Goal: Task Accomplishment & Management: Complete application form

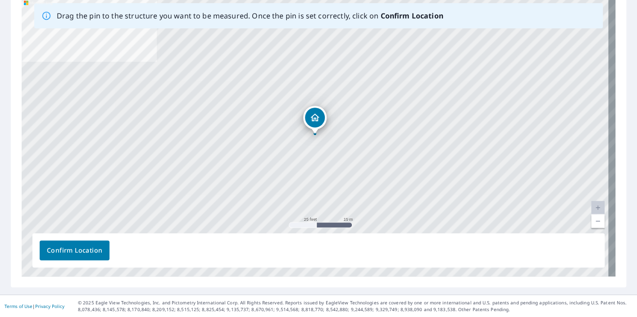
scroll to position [118, 0]
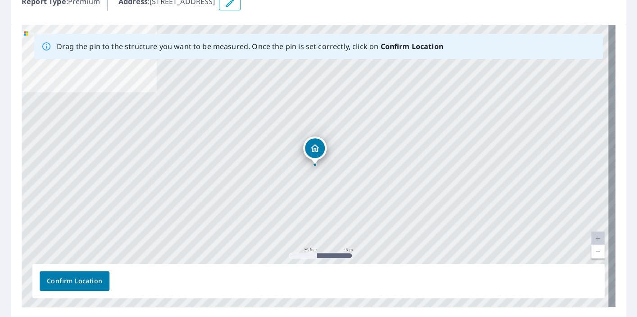
click at [591, 251] on link "Current Level 20, Zoom Out" at bounding box center [598, 252] width 14 height 14
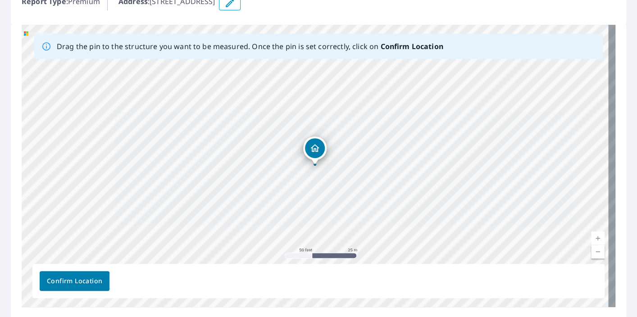
click at [591, 251] on link "Current Level 19, Zoom Out" at bounding box center [598, 252] width 14 height 14
click at [591, 251] on link "Current Level 18, Zoom Out" at bounding box center [598, 252] width 14 height 14
click at [593, 250] on link "Current Level 17, Zoom Out" at bounding box center [598, 252] width 14 height 14
click at [591, 248] on link "Current Level 16, Zoom Out" at bounding box center [598, 252] width 14 height 14
click at [591, 250] on link "Current Level 15, Zoom Out" at bounding box center [598, 252] width 14 height 14
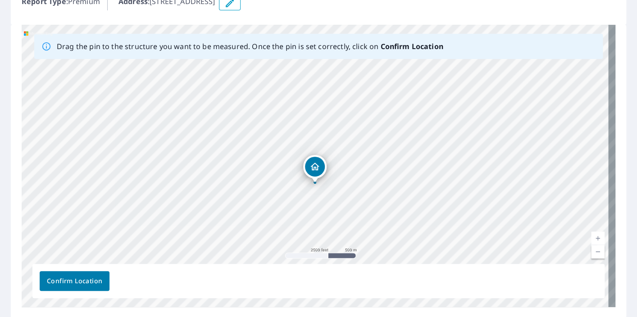
drag, startPoint x: 319, startPoint y: 147, endPoint x: 319, endPoint y: 165, distance: 18.0
click at [593, 237] on link "Current Level 14, Zoom In" at bounding box center [598, 239] width 14 height 14
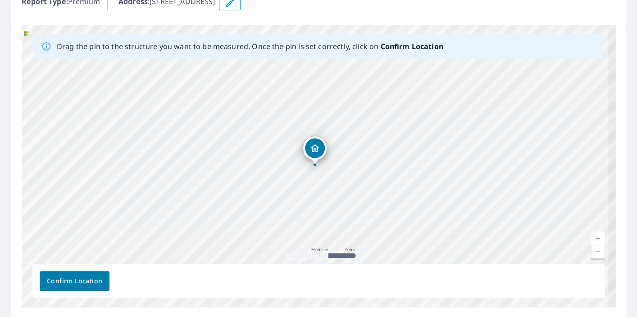
click at [593, 237] on link "Current Level 14, Zoom In" at bounding box center [598, 239] width 14 height 14
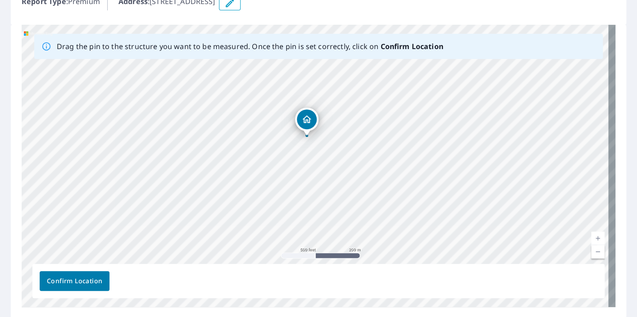
drag, startPoint x: 307, startPoint y: 237, endPoint x: 298, endPoint y: 207, distance: 31.3
click at [298, 208] on div "[STREET_ADDRESS]" at bounding box center [319, 166] width 594 height 283
click at [591, 237] on link "Current Level 16, Zoom In" at bounding box center [598, 239] width 14 height 14
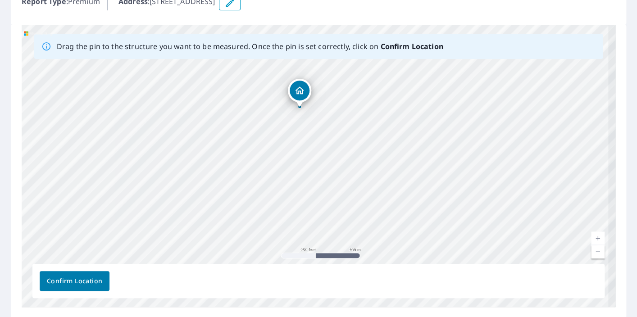
click at [591, 237] on link "Current Level 17, Zoom In" at bounding box center [598, 239] width 14 height 14
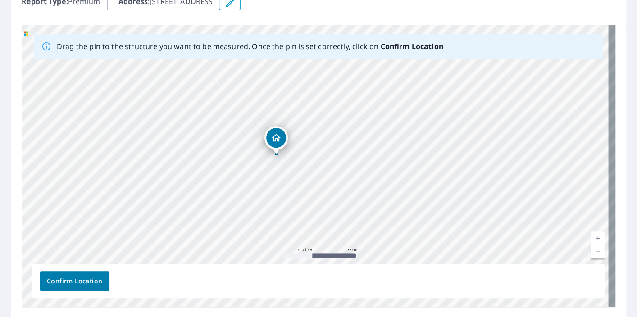
drag, startPoint x: 332, startPoint y: 133, endPoint x: 327, endPoint y: 201, distance: 68.2
click at [326, 201] on div "[STREET_ADDRESS]" at bounding box center [319, 166] width 594 height 283
drag, startPoint x: 274, startPoint y: 137, endPoint x: 287, endPoint y: 146, distance: 15.9
click at [287, 146] on div "[STREET_ADDRESS]" at bounding box center [319, 166] width 594 height 283
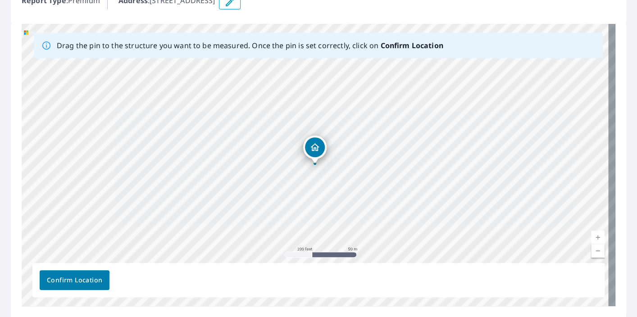
scroll to position [148, 0]
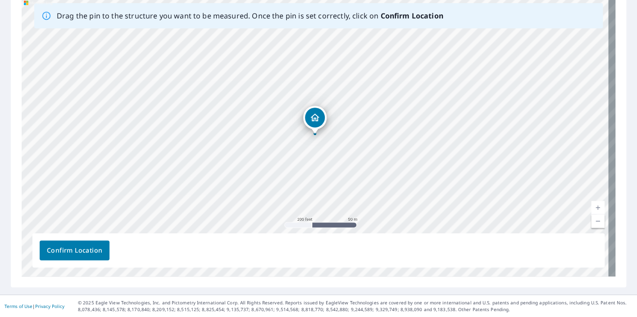
click at [80, 252] on span "Confirm Location" at bounding box center [74, 250] width 55 height 11
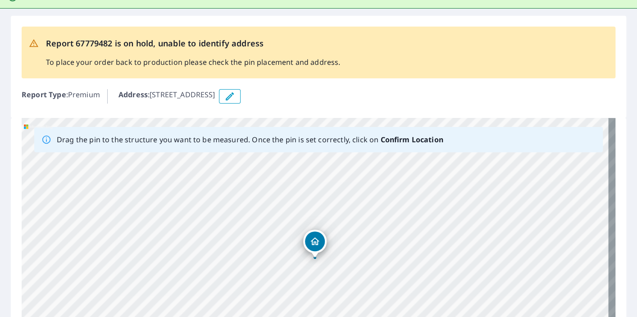
scroll to position [171, 0]
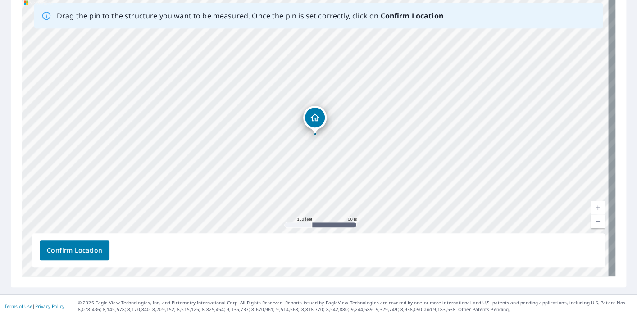
click at [67, 247] on span "Confirm Location" at bounding box center [74, 250] width 55 height 11
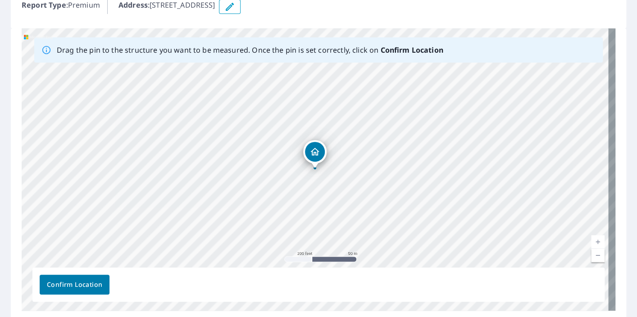
scroll to position [156, 0]
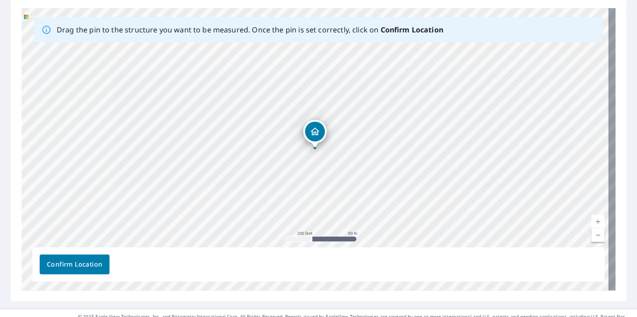
click at [591, 222] on link "Current Level 18, Zoom In" at bounding box center [598, 222] width 14 height 14
click at [591, 222] on link "Current Level 19, Zoom In" at bounding box center [598, 222] width 14 height 14
click at [591, 222] on link "Current Level 20, Zoom In Disabled" at bounding box center [598, 222] width 14 height 14
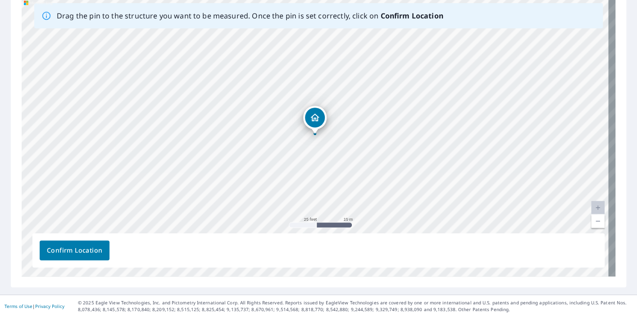
click at [591, 221] on link "Current Level 20, Zoom Out" at bounding box center [598, 222] width 14 height 14
click at [591, 221] on link "Current Level 19, Zoom Out" at bounding box center [598, 222] width 14 height 14
click at [591, 221] on link "Current Level 18, Zoom Out" at bounding box center [598, 222] width 14 height 14
click at [591, 221] on link "Current Level 17, Zoom Out" at bounding box center [598, 222] width 14 height 14
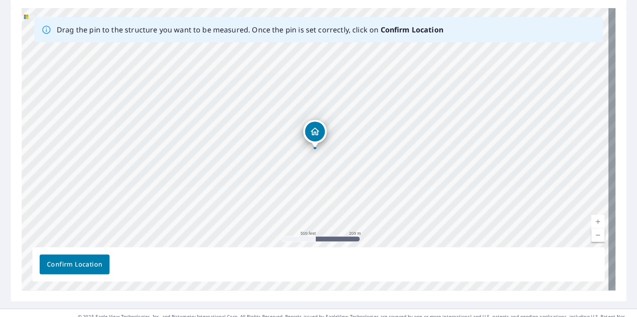
scroll to position [142, 0]
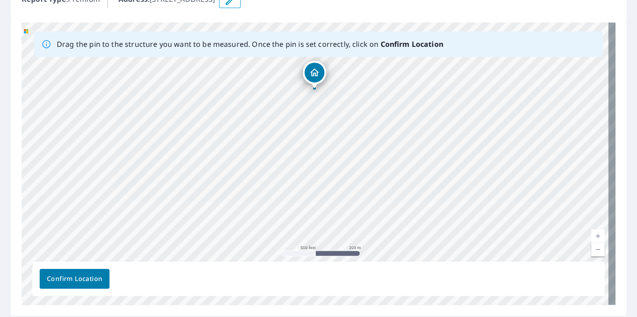
drag, startPoint x: 308, startPoint y: 153, endPoint x: 307, endPoint y: 79, distance: 73.9
click at [307, 79] on div "[STREET_ADDRESS]" at bounding box center [319, 164] width 594 height 283
click at [592, 233] on link "Current Level 16, Zoom In" at bounding box center [598, 236] width 14 height 14
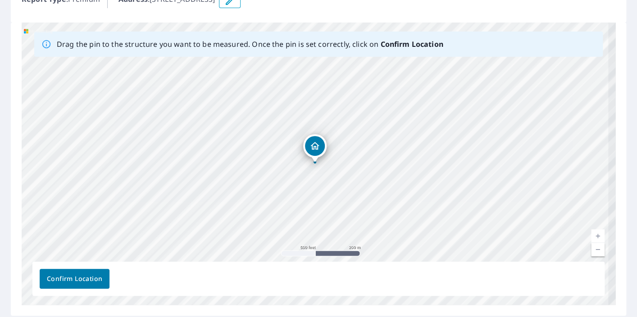
click at [592, 233] on link "Current Level 16, Zoom In" at bounding box center [598, 236] width 14 height 14
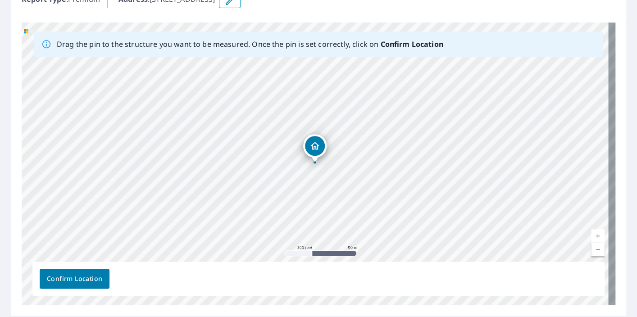
click at [592, 233] on link "Current Level 18, Zoom In" at bounding box center [598, 236] width 14 height 14
drag, startPoint x: 333, startPoint y: 317, endPoint x: 433, endPoint y: 242, distance: 124.6
click at [433, 241] on div "Report 67779482 is on hold, unable to identify address To place your order back…" at bounding box center [318, 118] width 637 height 410
drag, startPoint x: 362, startPoint y: 201, endPoint x: 334, endPoint y: 240, distance: 47.8
click at [334, 241] on div "[STREET_ADDRESS]" at bounding box center [319, 164] width 594 height 283
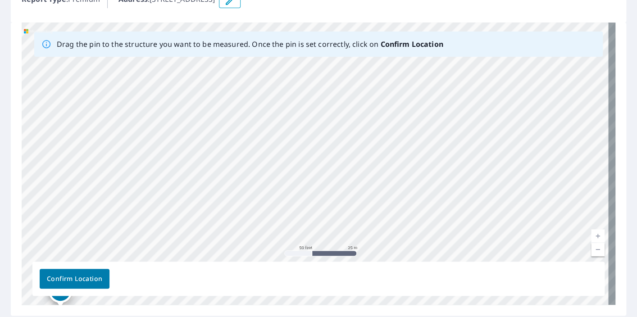
drag, startPoint x: 335, startPoint y: 137, endPoint x: 224, endPoint y: 230, distance: 145.3
click at [190, 268] on div "Drag the pin to the structure you want to be measured. Once the pin is set corr…" at bounding box center [319, 164] width 594 height 283
click at [194, 183] on div "[STREET_ADDRESS]" at bounding box center [319, 164] width 594 height 283
click at [221, 87] on div "[STREET_ADDRESS]" at bounding box center [319, 164] width 594 height 283
click at [206, 122] on div "[STREET_ADDRESS]" at bounding box center [319, 164] width 594 height 283
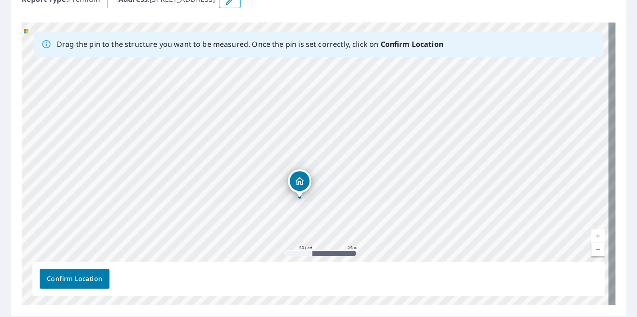
click at [591, 249] on link "Current Level 19, Zoom Out" at bounding box center [598, 250] width 14 height 14
click at [591, 249] on link "Current Level 18, Zoom Out" at bounding box center [598, 250] width 14 height 14
click at [591, 249] on link "Current Level 17, Zoom Out" at bounding box center [598, 250] width 14 height 14
click at [591, 249] on link "Current Level 16, Zoom Out" at bounding box center [598, 250] width 14 height 14
click at [591, 249] on link "Current Level 15, Zoom Out" at bounding box center [598, 250] width 14 height 14
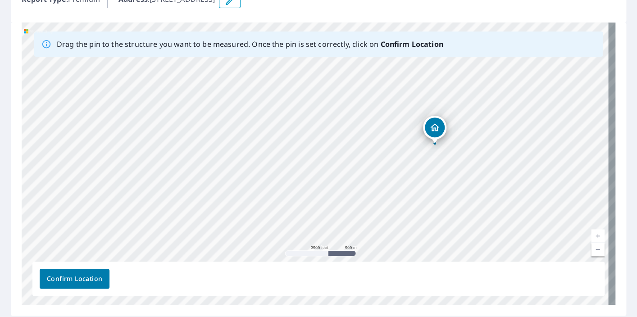
click at [438, 129] on div "[STREET_ADDRESS]" at bounding box center [319, 164] width 594 height 283
drag, startPoint x: 420, startPoint y: 101, endPoint x: 425, endPoint y: 90, distance: 11.9
click at [420, 99] on div "[STREET_ADDRESS]" at bounding box center [319, 164] width 594 height 283
click at [593, 236] on link "Current Level 14, Zoom In" at bounding box center [598, 236] width 14 height 14
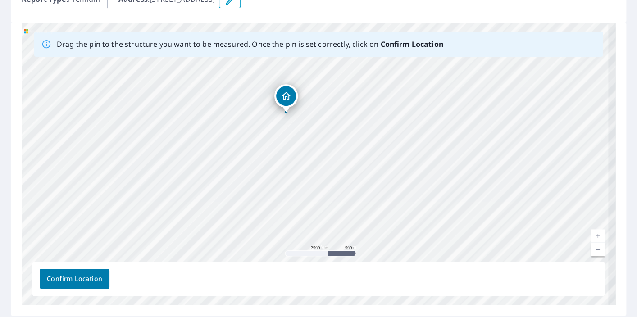
click at [593, 236] on link "Current Level 14, Zoom In" at bounding box center [598, 236] width 14 height 14
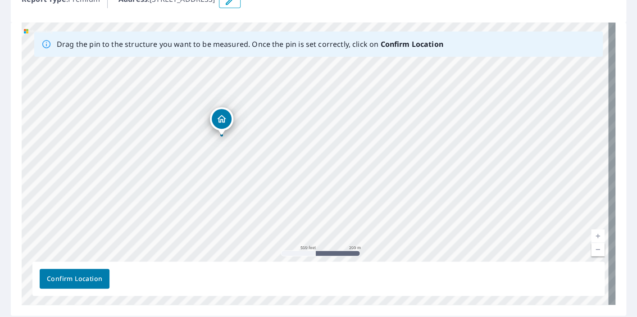
drag, startPoint x: 270, startPoint y: 88, endPoint x: 247, endPoint y: 183, distance: 98.3
click at [247, 183] on div "[STREET_ADDRESS]" at bounding box center [319, 164] width 594 height 283
click at [211, 154] on div "[STREET_ADDRESS]" at bounding box center [319, 164] width 594 height 283
click at [210, 172] on div "[STREET_ADDRESS]" at bounding box center [319, 164] width 594 height 283
click at [591, 234] on link "Current Level 16, Zoom In" at bounding box center [598, 236] width 14 height 14
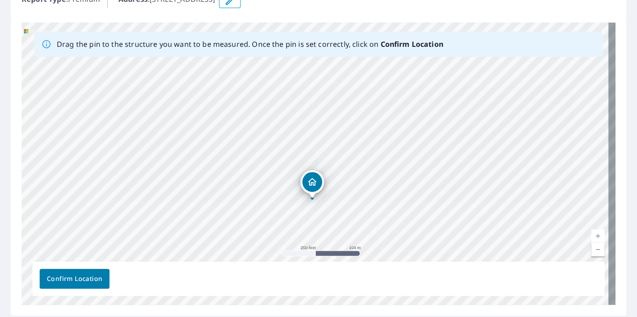
click at [591, 234] on link "Current Level 17, Zoom In" at bounding box center [598, 236] width 14 height 14
drag, startPoint x: 355, startPoint y: 218, endPoint x: 314, endPoint y: 173, distance: 60.9
click at [314, 173] on div "[STREET_ADDRESS]" at bounding box center [319, 164] width 594 height 283
click at [218, 204] on div "[STREET_ADDRESS]" at bounding box center [319, 164] width 594 height 283
click at [283, 291] on div "Confirm Location" at bounding box center [318, 279] width 572 height 34
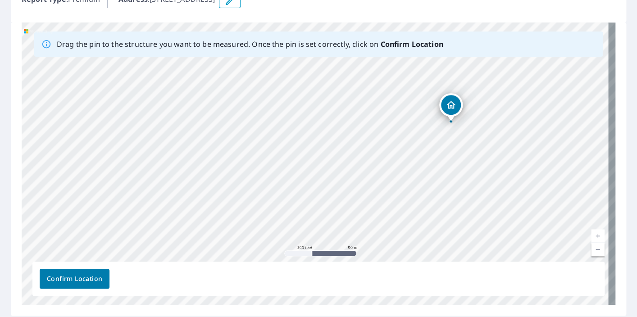
click at [354, 163] on div "[STREET_ADDRESS]" at bounding box center [319, 164] width 594 height 283
click at [591, 250] on link "Current Level 18, Zoom Out" at bounding box center [598, 250] width 14 height 14
click at [591, 250] on link "Current Level 17, Zoom Out" at bounding box center [598, 250] width 14 height 14
click at [591, 250] on link "Current Level 16, Zoom Out" at bounding box center [598, 250] width 14 height 14
drag, startPoint x: 332, startPoint y: 140, endPoint x: 171, endPoint y: 247, distance: 193.3
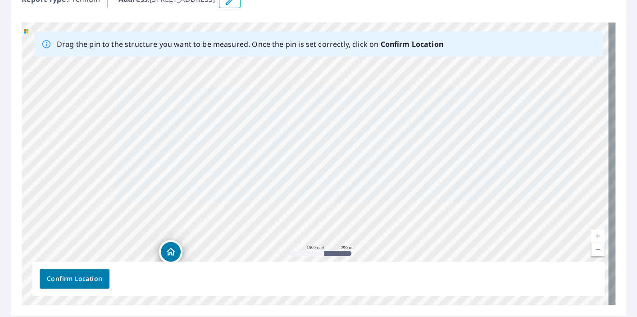
click at [171, 251] on div "[STREET_ADDRESS]" at bounding box center [319, 164] width 594 height 283
click at [591, 250] on link "Current Level 15, Zoom Out" at bounding box center [598, 250] width 14 height 14
click at [591, 250] on link "Current Level 14, Zoom Out" at bounding box center [598, 250] width 14 height 14
click at [591, 250] on link "Current Level 13, Zoom Out" at bounding box center [598, 250] width 14 height 14
click at [595, 236] on link "Current Level 12, Zoom In" at bounding box center [598, 236] width 14 height 14
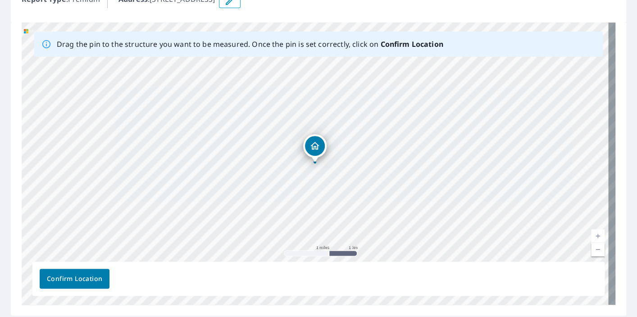
click at [595, 236] on link "Current Level 13, Zoom In" at bounding box center [598, 236] width 14 height 14
click at [593, 234] on link "Current Level 14, Zoom In" at bounding box center [598, 236] width 14 height 14
drag, startPoint x: 315, startPoint y: 140, endPoint x: 309, endPoint y: 101, distance: 39.7
click at [309, 101] on div "[STREET_ADDRESS]" at bounding box center [319, 164] width 594 height 283
click at [591, 234] on link "Current Level 15, Zoom In" at bounding box center [598, 236] width 14 height 14
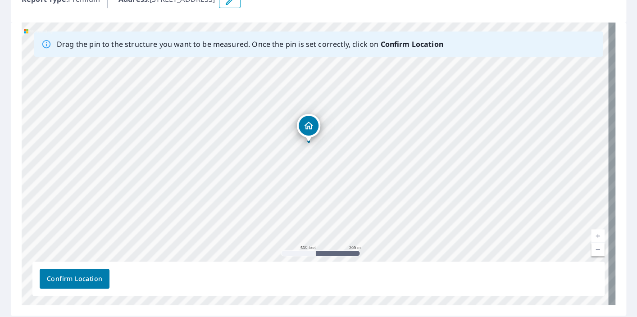
drag, startPoint x: 309, startPoint y: 147, endPoint x: 288, endPoint y: 101, distance: 50.8
click at [288, 101] on div "[STREET_ADDRESS]" at bounding box center [319, 164] width 594 height 283
drag, startPoint x: 355, startPoint y: 165, endPoint x: 508, endPoint y: 34, distance: 201.5
click at [508, 34] on div "Drag the pin to the structure you want to be measured. Once the pin is set corr…" at bounding box center [319, 164] width 594 height 283
click at [232, 143] on div "[STREET_ADDRESS]" at bounding box center [319, 164] width 594 height 283
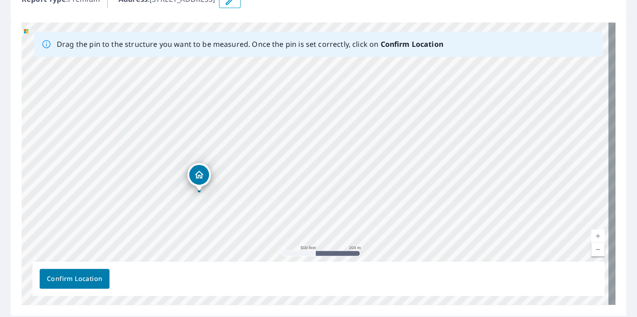
click at [591, 248] on link "Current Level 16, Zoom Out" at bounding box center [598, 250] width 14 height 14
click at [591, 248] on link "Current Level 15, Zoom Out" at bounding box center [598, 250] width 14 height 14
click at [591, 248] on link "Current Level 14, Zoom Out" at bounding box center [598, 250] width 14 height 14
drag, startPoint x: 307, startPoint y: 149, endPoint x: 289, endPoint y: 164, distance: 22.7
click at [289, 164] on div "[STREET_ADDRESS]" at bounding box center [319, 164] width 594 height 283
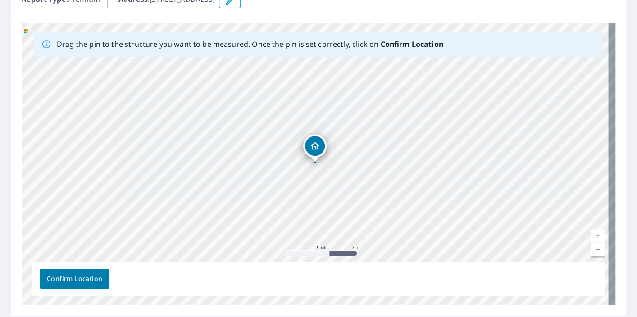
click at [591, 235] on link "Current Level 13, Zoom In" at bounding box center [598, 236] width 14 height 14
click at [591, 235] on link "Current Level 14, Zoom In" at bounding box center [598, 236] width 14 height 14
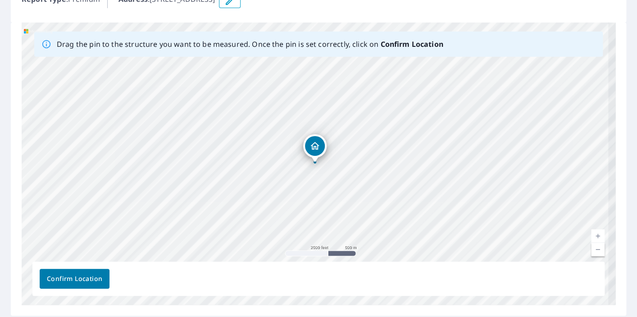
click at [591, 235] on link "Current Level 14, Zoom In" at bounding box center [598, 236] width 14 height 14
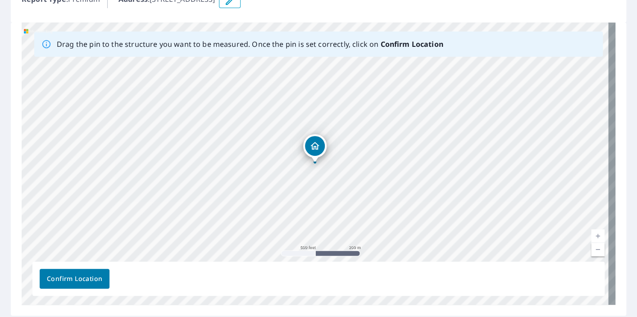
click at [591, 235] on link "Current Level 16, Zoom In" at bounding box center [598, 236] width 14 height 14
click at [591, 235] on link "Current Level 17, Zoom In" at bounding box center [598, 236] width 14 height 14
click at [592, 234] on link "Current Level 18, Zoom In" at bounding box center [598, 236] width 14 height 14
drag, startPoint x: 311, startPoint y: 149, endPoint x: 194, endPoint y: 93, distance: 129.7
click at [194, 93] on div "[STREET_ADDRESS]" at bounding box center [319, 164] width 594 height 283
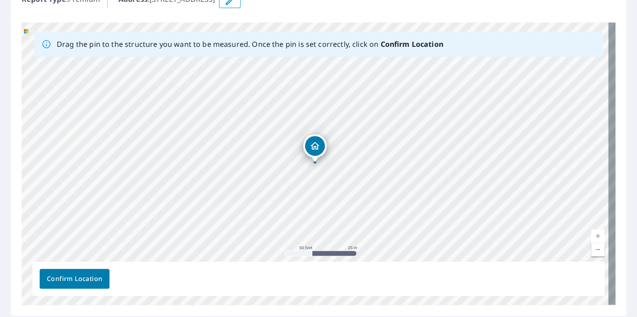
click at [591, 251] on link "Current Level 19, Zoom Out" at bounding box center [598, 250] width 14 height 14
click at [591, 250] on link "Current Level 18, Zoom Out" at bounding box center [598, 250] width 14 height 14
click at [591, 248] on link "Current Level 17, Zoom Out" at bounding box center [598, 250] width 14 height 14
click at [591, 248] on link "Current Level 16, Zoom Out" at bounding box center [598, 250] width 14 height 14
click at [591, 248] on link "Current Level 15, Zoom Out" at bounding box center [598, 250] width 14 height 14
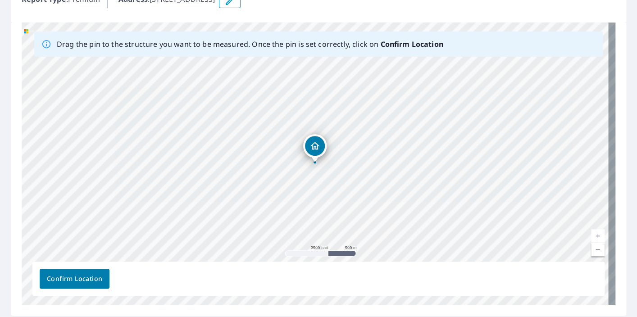
click at [591, 248] on link "Current Level 14, Zoom Out" at bounding box center [598, 250] width 14 height 14
click at [591, 233] on link "Current Level 13, Zoom In" at bounding box center [598, 236] width 14 height 14
click at [591, 232] on link "Current Level 14, Zoom In" at bounding box center [598, 236] width 14 height 14
drag, startPoint x: 421, startPoint y: 116, endPoint x: 591, endPoint y: 25, distance: 192.4
click at [591, 25] on div "[STREET_ADDRESS]" at bounding box center [319, 164] width 594 height 283
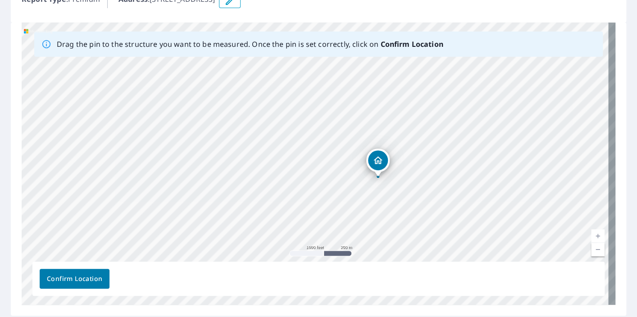
drag, startPoint x: 228, startPoint y: 167, endPoint x: 312, endPoint y: 160, distance: 84.6
click at [125, 295] on div "Drag the pin to the structure you want to be measured. Once the pin is set corr…" at bounding box center [319, 164] width 594 height 283
click at [206, 181] on div "[STREET_ADDRESS]" at bounding box center [319, 164] width 594 height 283
click at [591, 248] on link "Current Level 15, Zoom Out" at bounding box center [598, 250] width 14 height 14
click at [592, 247] on link "Current Level 14, Zoom Out" at bounding box center [598, 250] width 14 height 14
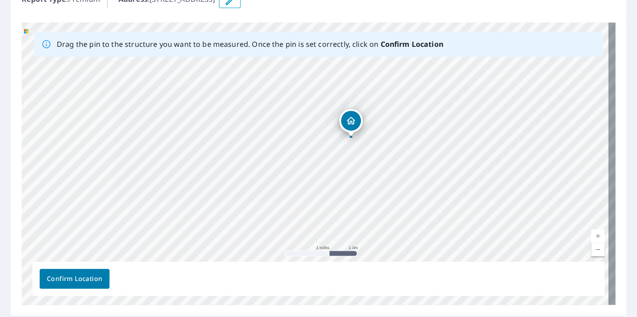
click at [592, 247] on link "Current Level 13, Zoom Out" at bounding box center [598, 250] width 14 height 14
click at [592, 247] on link "Current Level 12, Zoom Out Disabled" at bounding box center [598, 250] width 14 height 14
click at [592, 236] on link "Current Level 12, Zoom In" at bounding box center [598, 236] width 14 height 14
click at [592, 236] on link "Current Level 13, Zoom In" at bounding box center [598, 236] width 14 height 14
click at [592, 236] on link "Current Level 14, Zoom In" at bounding box center [598, 236] width 14 height 14
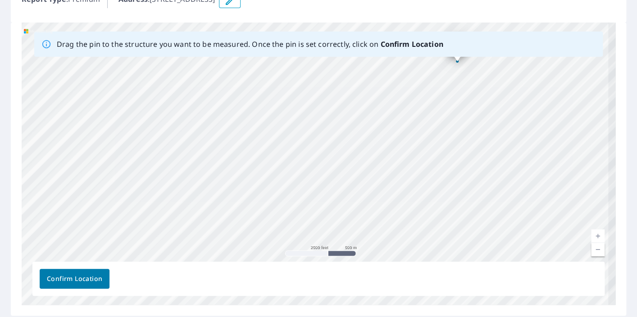
click at [592, 236] on link "Current Level 14, Zoom In" at bounding box center [598, 236] width 14 height 14
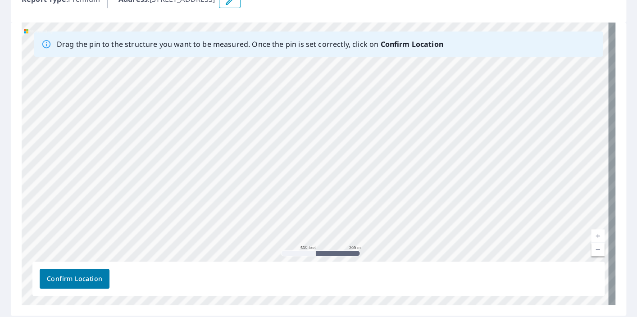
click at [591, 236] on link "Current Level 16, Zoom In" at bounding box center [598, 236] width 14 height 14
drag, startPoint x: 495, startPoint y: 110, endPoint x: 269, endPoint y: 213, distance: 249.3
click at [267, 215] on div "[STREET_ADDRESS]" at bounding box center [319, 164] width 594 height 283
drag, startPoint x: 296, startPoint y: 157, endPoint x: 107, endPoint y: 203, distance: 194.1
click at [107, 206] on div "[STREET_ADDRESS]" at bounding box center [319, 164] width 594 height 283
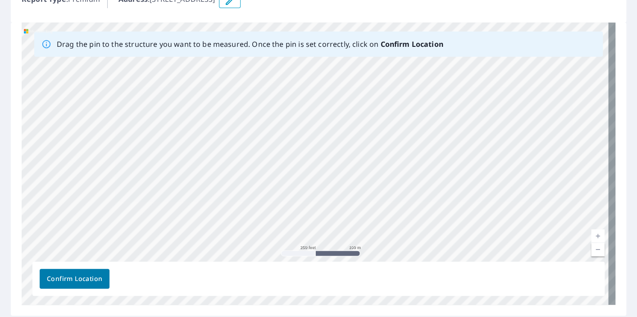
drag, startPoint x: 263, startPoint y: 206, endPoint x: 202, endPoint y: 147, distance: 85.1
click at [202, 147] on div "[STREET_ADDRESS]" at bounding box center [319, 164] width 594 height 283
drag, startPoint x: 353, startPoint y: 215, endPoint x: 357, endPoint y: 144, distance: 71.8
click at [357, 144] on div "[STREET_ADDRESS]" at bounding box center [319, 164] width 594 height 283
click at [291, 151] on div "[STREET_ADDRESS]" at bounding box center [319, 164] width 594 height 283
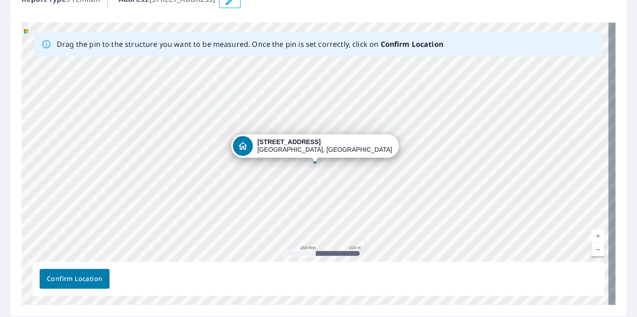
click at [407, 201] on div "[STREET_ADDRESS]" at bounding box center [319, 164] width 594 height 283
click at [377, 163] on div "[STREET_ADDRESS]" at bounding box center [319, 164] width 594 height 283
click at [591, 250] on link "Current Level 17, Zoom Out" at bounding box center [598, 250] width 14 height 14
click at [591, 233] on link "Current Level 16, Zoom In" at bounding box center [598, 236] width 14 height 14
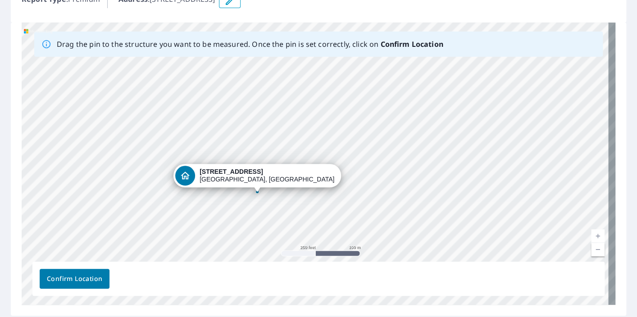
drag, startPoint x: 339, startPoint y: 131, endPoint x: 285, endPoint y: 142, distance: 55.3
click at [285, 142] on div "[STREET_ADDRESS]" at bounding box center [319, 164] width 594 height 283
click at [591, 248] on link "Current Level 17, Zoom Out" at bounding box center [598, 250] width 14 height 14
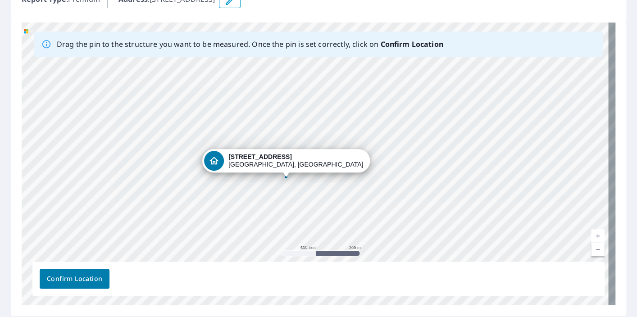
click at [591, 248] on link "Current Level 16, Zoom Out" at bounding box center [598, 250] width 14 height 14
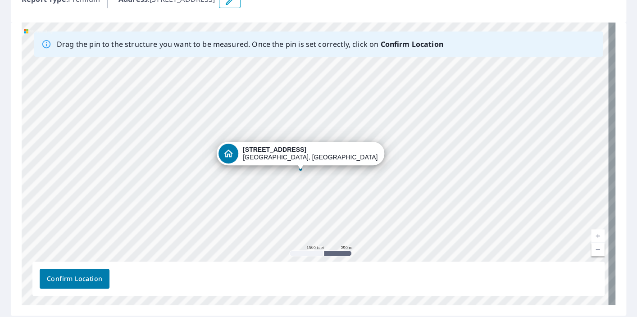
click at [591, 237] on link "Current Level 15, Zoom In" at bounding box center [598, 236] width 14 height 14
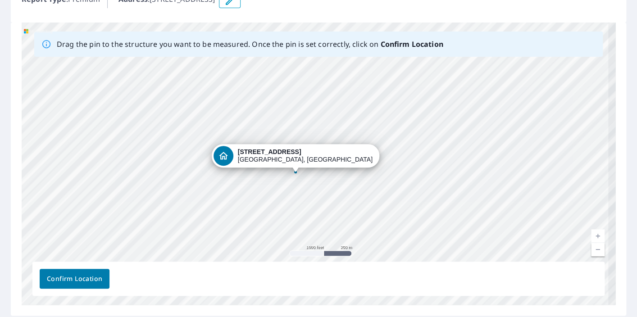
click at [591, 237] on link "Current Level 15, Zoom In" at bounding box center [598, 236] width 14 height 14
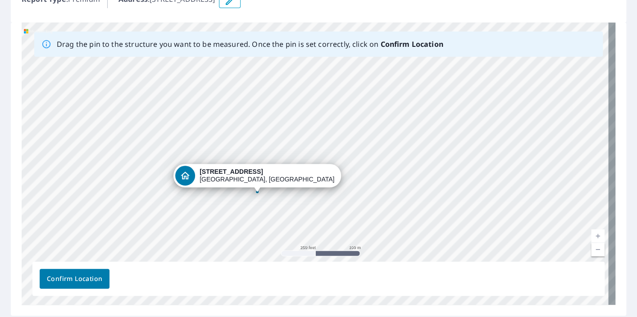
click at [591, 237] on link "Current Level 17, Zoom In" at bounding box center [598, 236] width 14 height 14
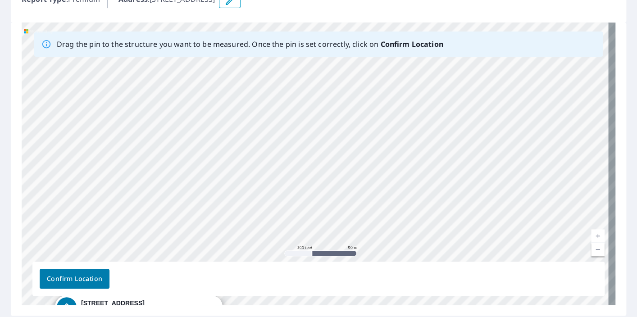
drag, startPoint x: 273, startPoint y: 178, endPoint x: 198, endPoint y: 275, distance: 122.8
click at [196, 280] on div "Drag the pin to the structure you want to be measured. Once the pin is set corr…" at bounding box center [319, 164] width 594 height 283
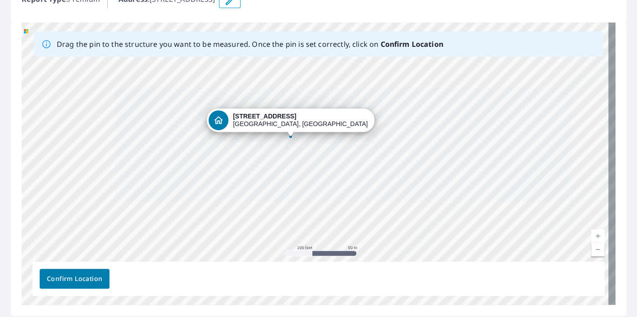
click at [398, 110] on div "[STREET_ADDRESS]" at bounding box center [319, 164] width 594 height 283
click at [229, 119] on div "Dropped pin, building 1, Residential property, 2591 County Road 137 Gatesville,…" at bounding box center [219, 120] width 20 height 20
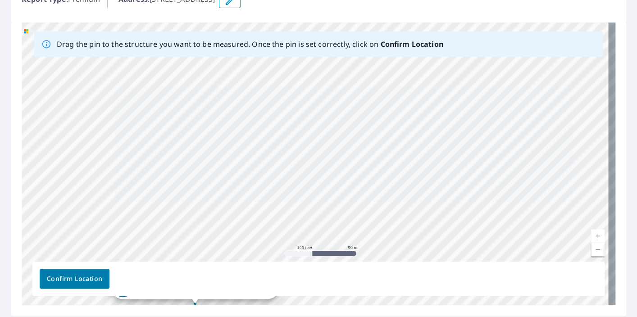
drag, startPoint x: 385, startPoint y: 85, endPoint x: 378, endPoint y: 121, distance: 36.8
click at [296, 231] on div "[STREET_ADDRESS]" at bounding box center [319, 164] width 594 height 283
drag, startPoint x: 344, startPoint y: 109, endPoint x: 281, endPoint y: 327, distance: 227.1
click at [281, 317] on html "Dashboard Order History Order An error occurred while trying to identify the ad…" at bounding box center [318, 158] width 637 height 317
click at [377, 147] on div "[STREET_ADDRESS]" at bounding box center [319, 164] width 594 height 283
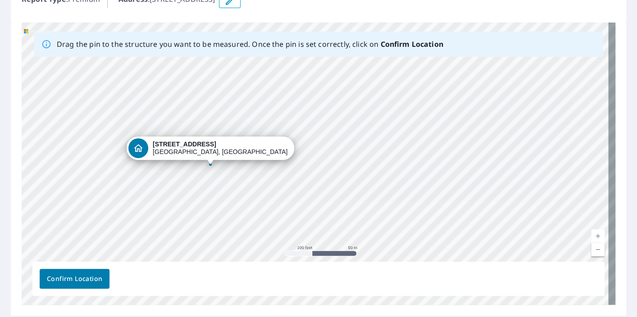
drag, startPoint x: 392, startPoint y: 211, endPoint x: 379, endPoint y: 18, distance: 192.9
click at [391, 0] on html "Dashboard Order History Order An error occurred while trying to identify the ad…" at bounding box center [318, 158] width 637 height 317
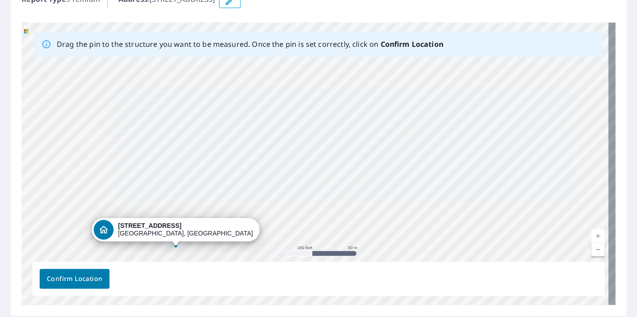
drag, startPoint x: 355, startPoint y: 128, endPoint x: 361, endPoint y: 101, distance: 26.7
click at [361, 101] on div "[STREET_ADDRESS]" at bounding box center [319, 164] width 594 height 283
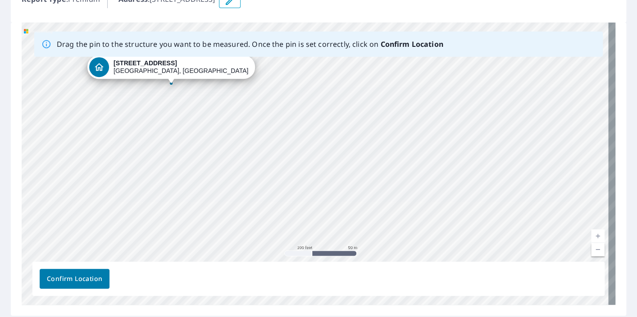
drag, startPoint x: 353, startPoint y: 208, endPoint x: 345, endPoint y: 43, distance: 165.2
click at [349, 25] on div "[STREET_ADDRESS]" at bounding box center [319, 164] width 594 height 283
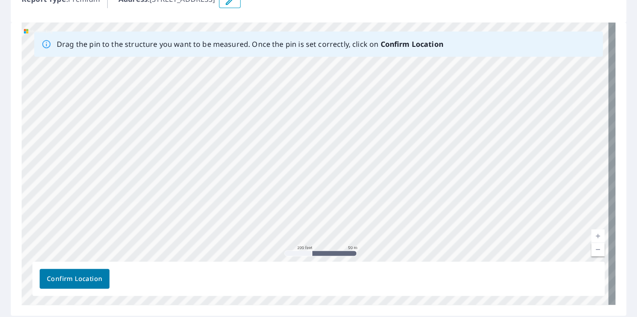
drag, startPoint x: 329, startPoint y: 201, endPoint x: 338, endPoint y: 19, distance: 182.3
click at [338, 19] on div "Report 67779482 is on hold, unable to identify address To place your order back…" at bounding box center [318, 118] width 637 height 410
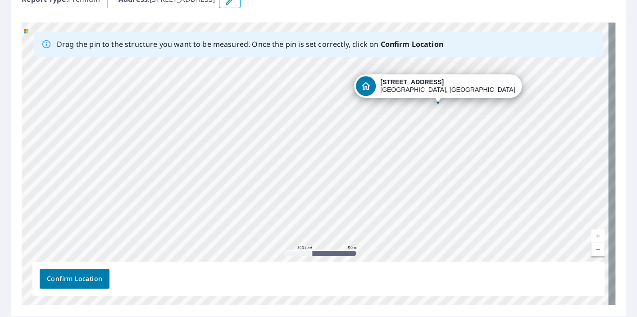
click at [591, 252] on link "Current Level 18, Zoom Out" at bounding box center [598, 250] width 14 height 14
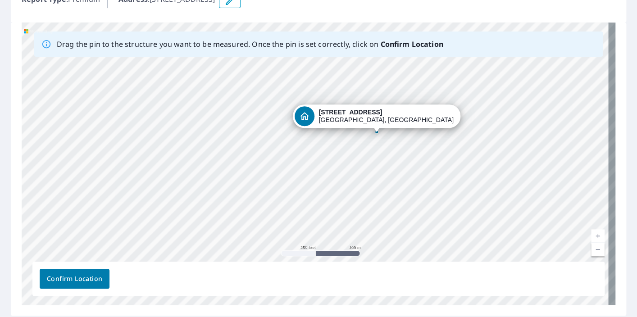
click at [591, 247] on link "Current Level 17, Zoom Out" at bounding box center [598, 250] width 14 height 14
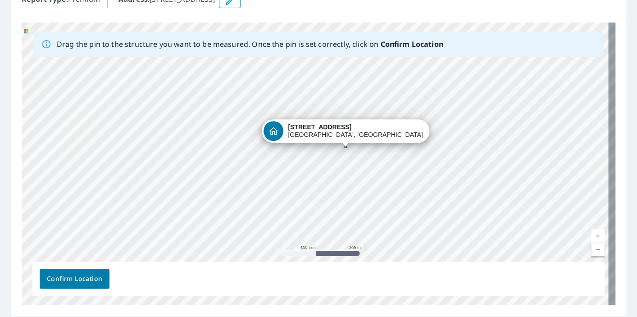
click at [591, 247] on link "Current Level 16, Zoom Out" at bounding box center [598, 250] width 14 height 14
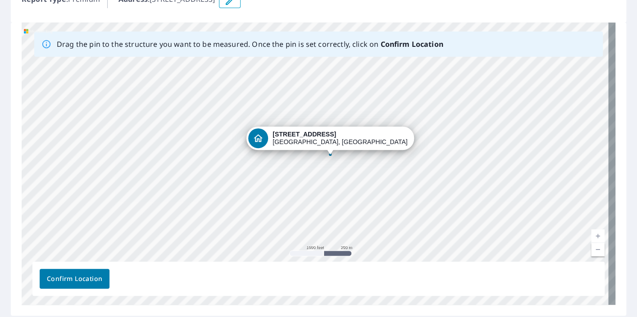
click at [591, 233] on link "Current Level 15, Zoom In" at bounding box center [598, 236] width 14 height 14
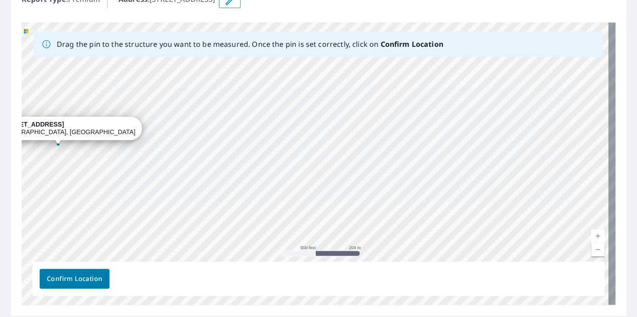
drag, startPoint x: 371, startPoint y: 213, endPoint x: 325, endPoint y: 293, distance: 92.9
click at [325, 293] on div "Drag the pin to the structure you want to be measured. Once the pin is set corr…" at bounding box center [319, 164] width 594 height 283
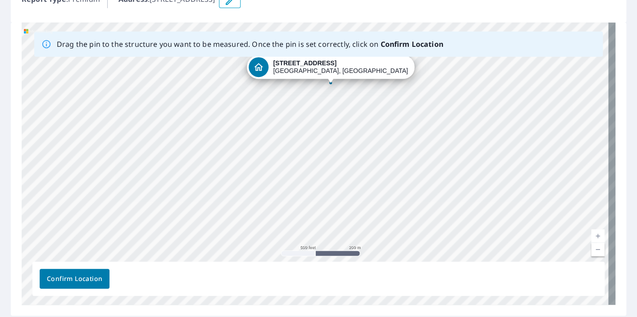
click at [580, 192] on div "[STREET_ADDRESS]" at bounding box center [319, 164] width 594 height 283
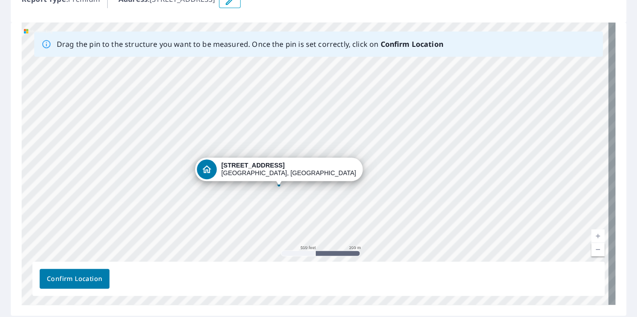
drag, startPoint x: 331, startPoint y: 82, endPoint x: 279, endPoint y: 184, distance: 114.7
click at [279, 184] on div "[STREET_ADDRESS]" at bounding box center [319, 164] width 594 height 283
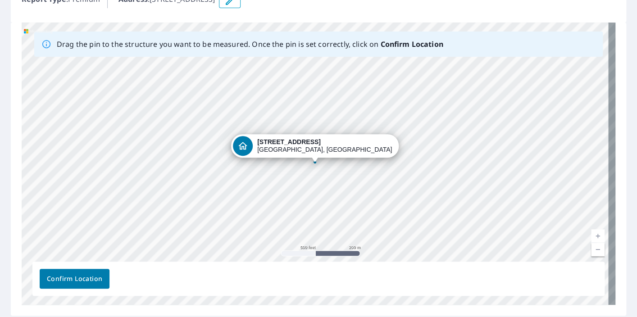
click at [593, 233] on link "Current Level 16, Zoom In" at bounding box center [598, 236] width 14 height 14
click at [593, 233] on link "Current Level 17, Zoom In" at bounding box center [598, 236] width 14 height 14
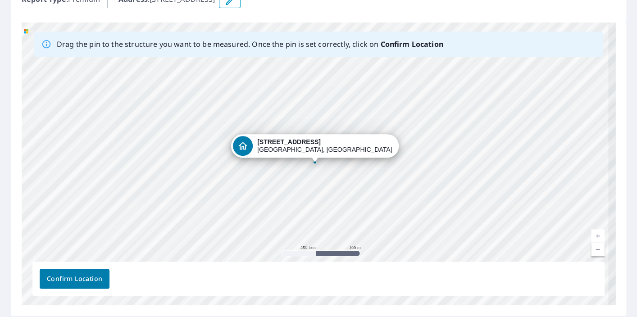
click at [593, 233] on link "Current Level 17, Zoom In" at bounding box center [598, 236] width 14 height 14
click at [593, 233] on link "Current Level 19, Zoom In" at bounding box center [598, 236] width 14 height 14
click at [593, 233] on link "Current Level 19, Zoom In Disabled" at bounding box center [598, 236] width 14 height 14
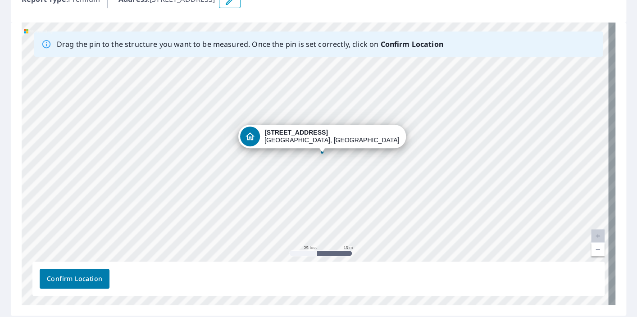
drag, startPoint x: 357, startPoint y: 156, endPoint x: 364, endPoint y: 146, distance: 12.3
click at [364, 146] on div "[STREET_ADDRESS]" at bounding box center [319, 164] width 594 height 283
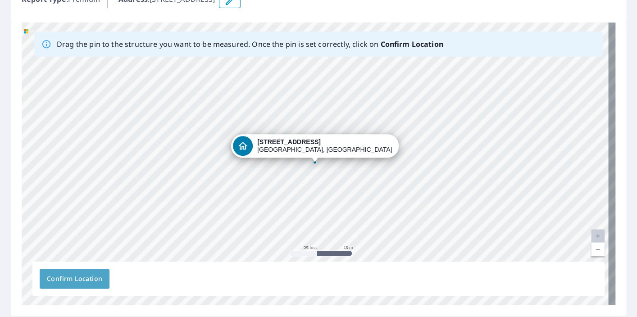
click at [65, 278] on span "Confirm Location" at bounding box center [74, 279] width 55 height 11
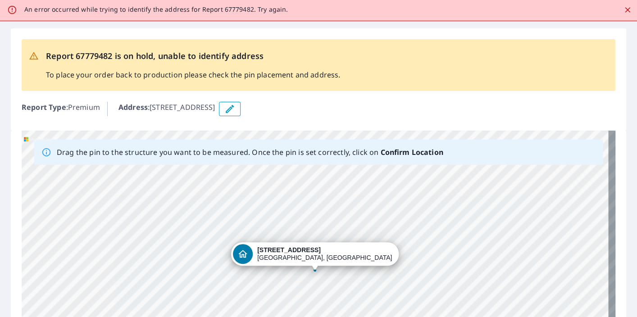
scroll to position [0, 0]
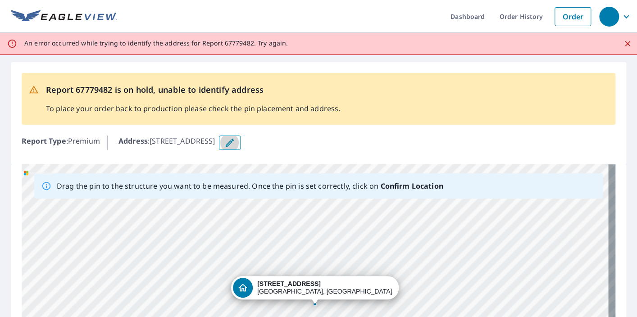
click at [235, 142] on icon "button" at bounding box center [229, 142] width 11 height 11
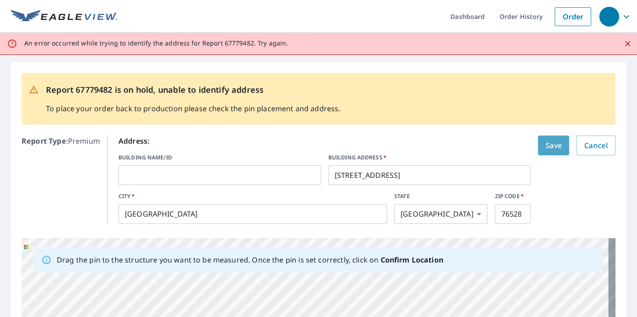
click at [545, 146] on span "Save" at bounding box center [553, 145] width 17 height 13
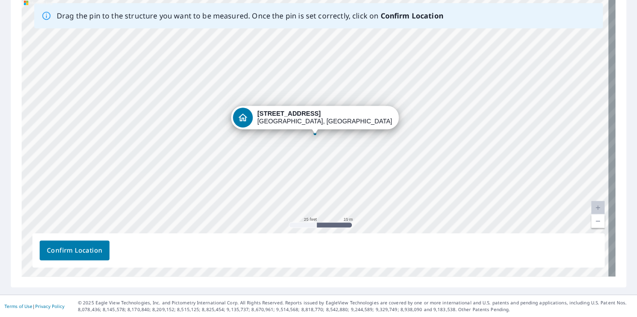
scroll to position [169, 0]
click at [68, 251] on span "Confirm Location" at bounding box center [74, 251] width 55 height 11
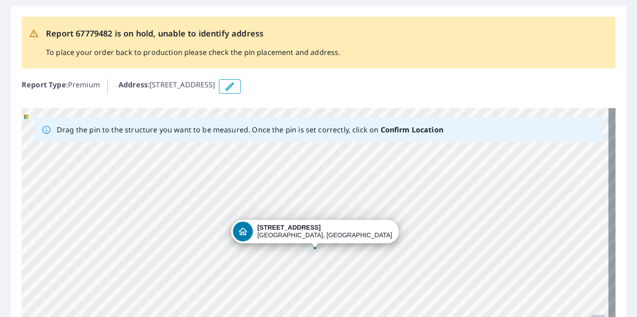
scroll to position [0, 0]
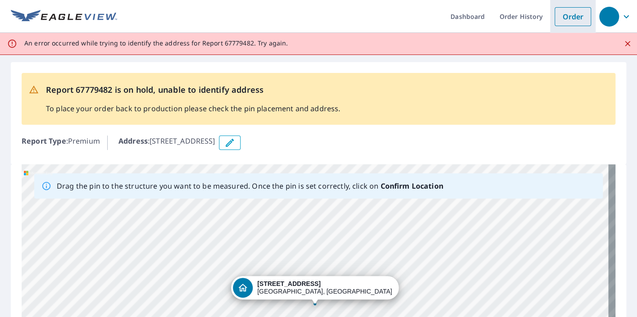
click at [569, 20] on link "Order" at bounding box center [573, 16] width 37 height 19
